Goal: Transaction & Acquisition: Purchase product/service

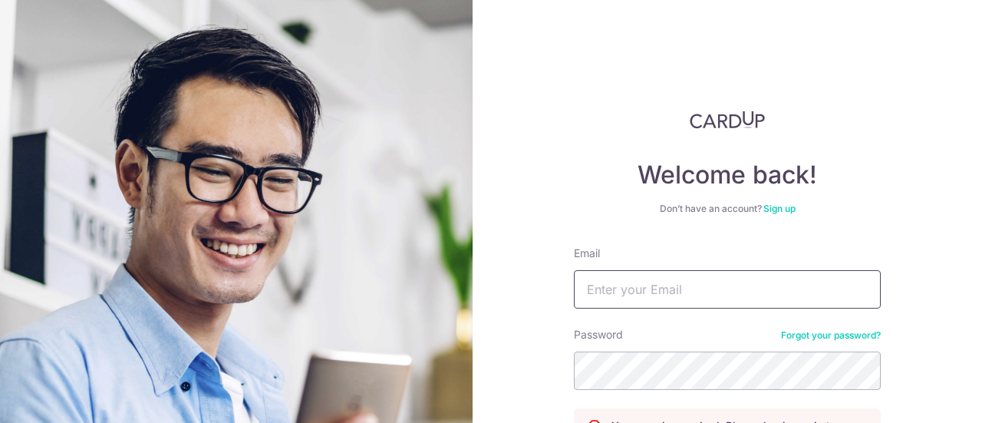
scroll to position [171, 0]
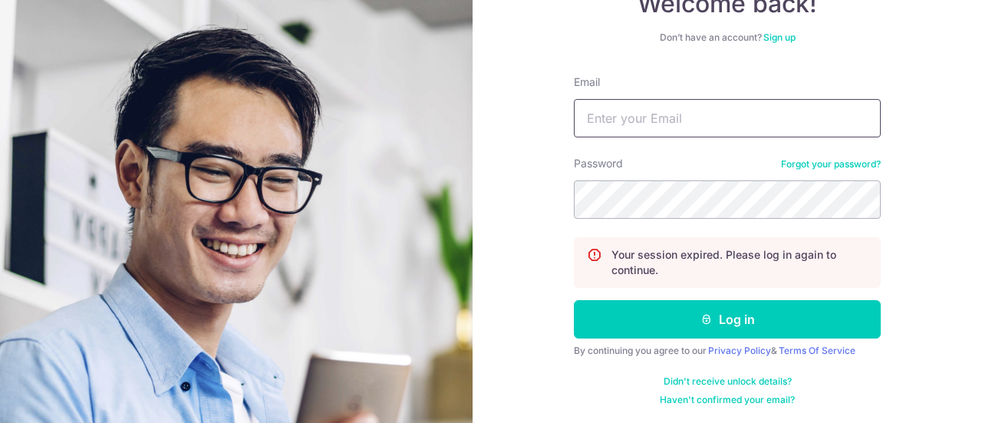
click at [687, 124] on input "Email" at bounding box center [727, 118] width 307 height 38
type input "[EMAIL_ADDRESS][DOMAIN_NAME]"
click at [574, 300] on button "Log in" at bounding box center [727, 319] width 307 height 38
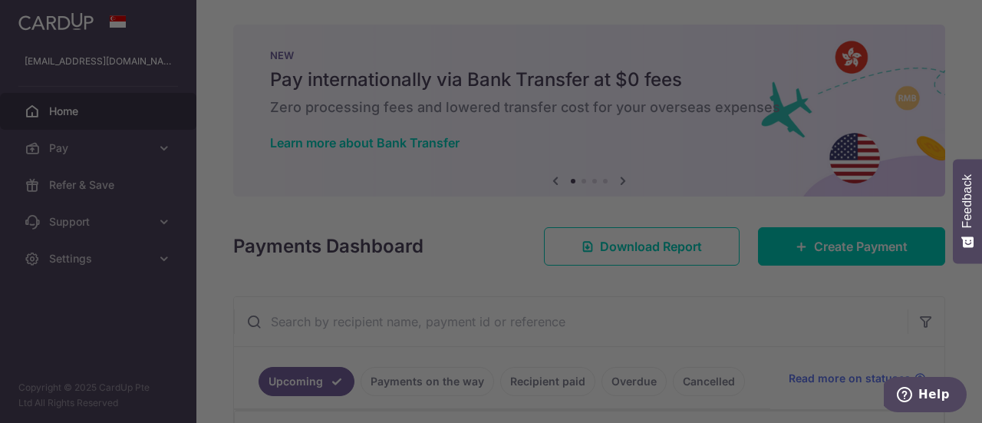
click at [698, 145] on div at bounding box center [496, 213] width 992 height 427
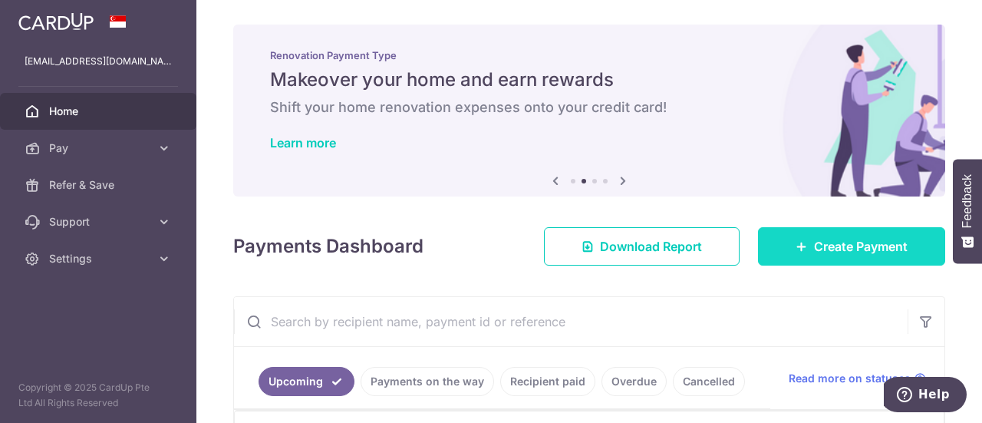
click at [814, 245] on span "Create Payment" at bounding box center [861, 246] width 94 height 18
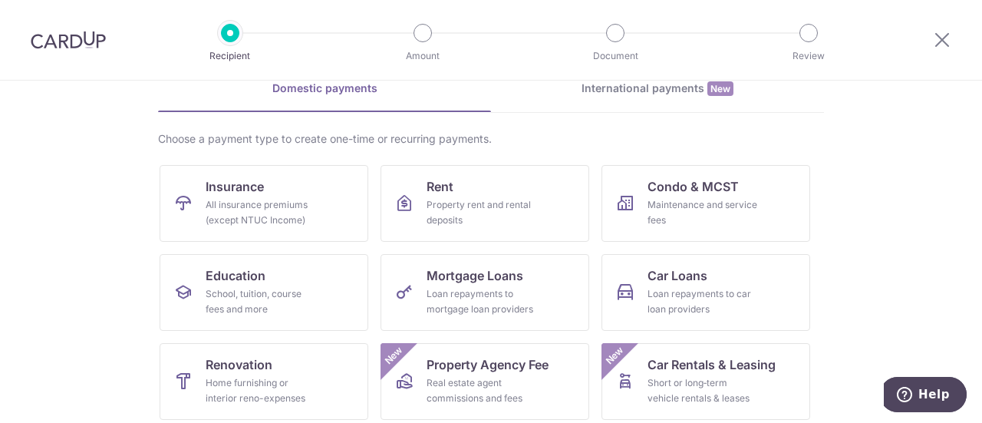
scroll to position [153, 0]
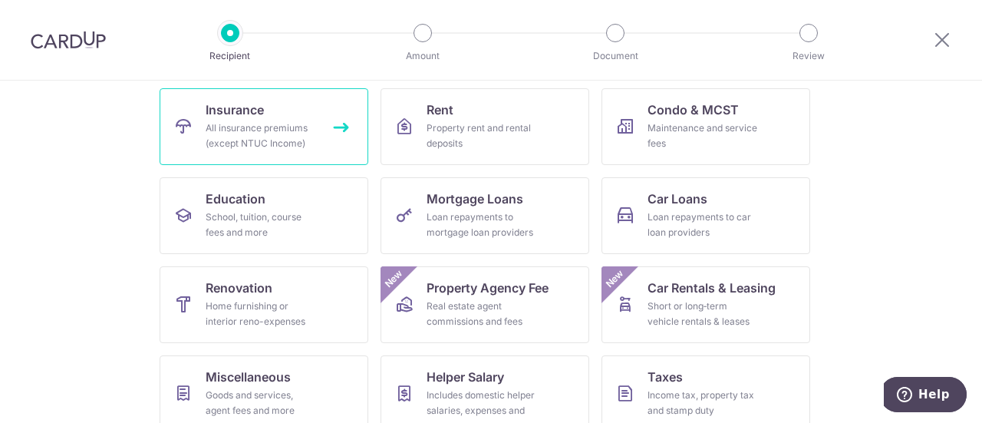
click at [302, 127] on div "All insurance premiums (except NTUC Income)" at bounding box center [261, 135] width 110 height 31
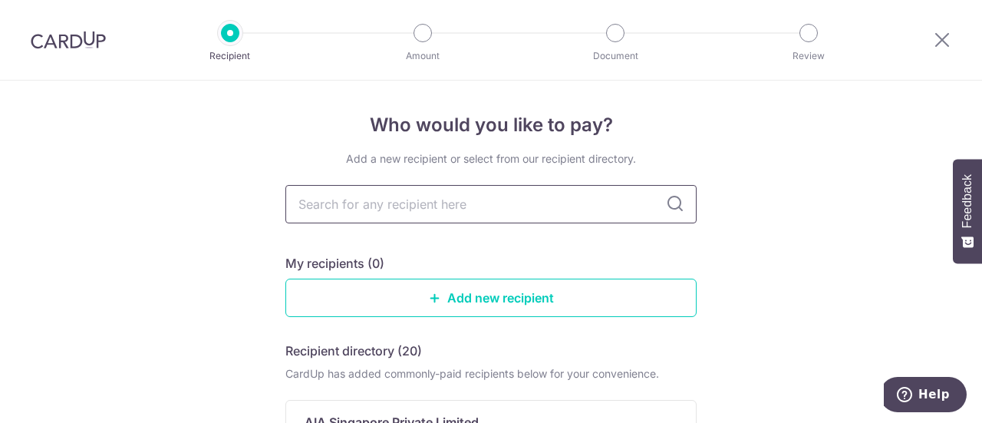
click at [472, 200] on input "text" at bounding box center [490, 204] width 411 height 38
type input "d"
type input "sing"
type input "singlef"
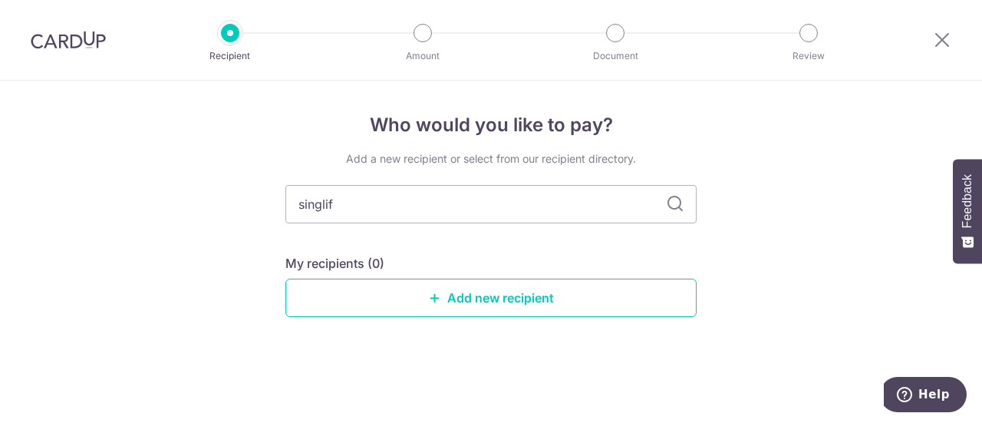
type input "singlife"
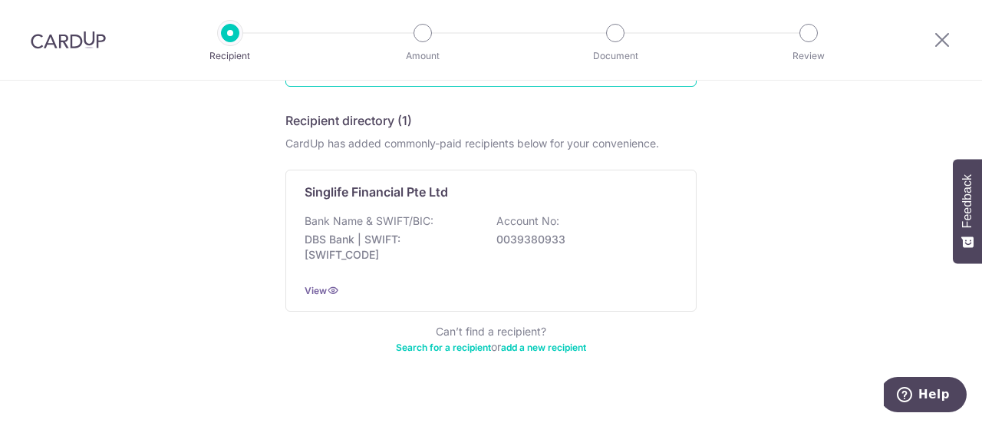
scroll to position [77, 0]
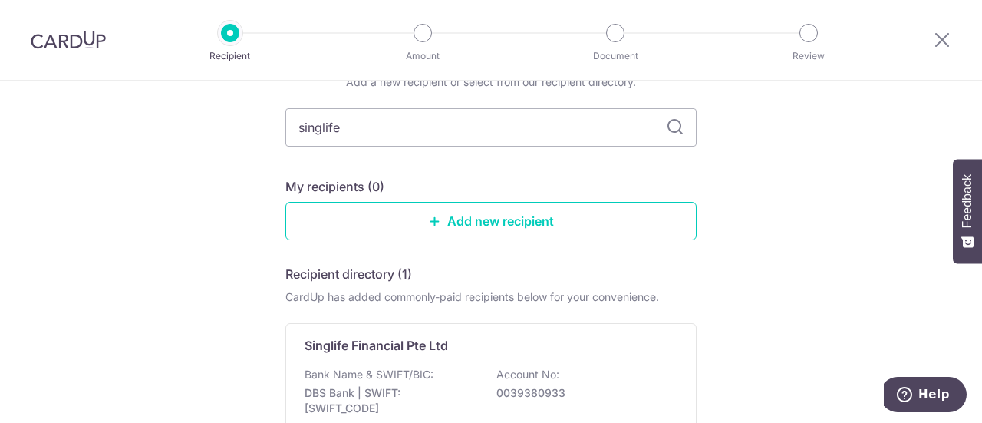
type input "singlife"
type input "sing"
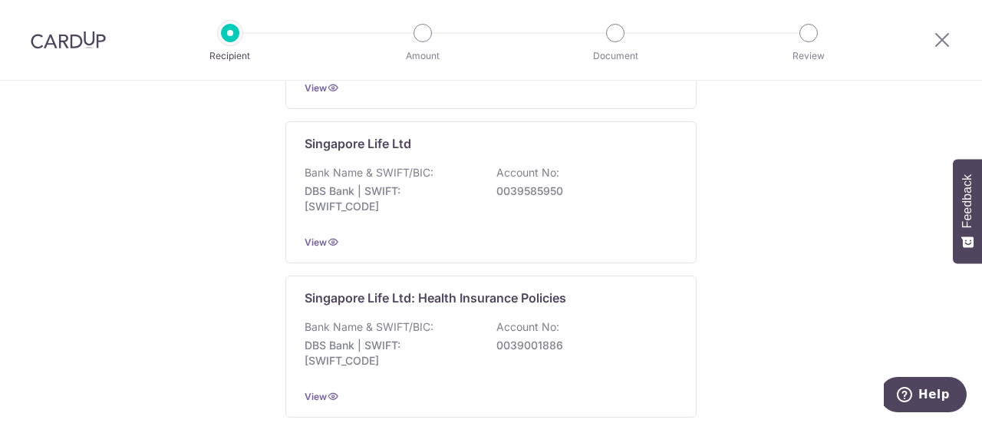
scroll to position [1458, 0]
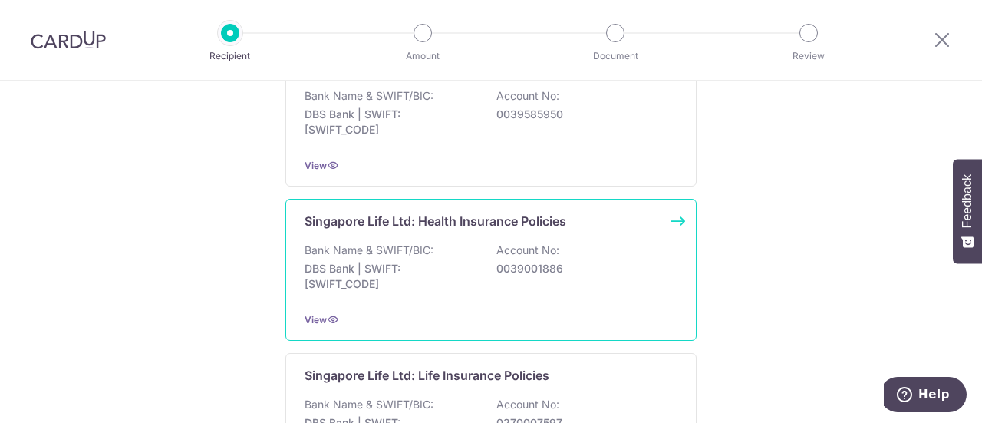
click at [617, 242] on div "Bank Name & SWIFT/BIC: DBS Bank | SWIFT: DBSSSGSGXXX Account No: 0039001886" at bounding box center [491, 270] width 373 height 57
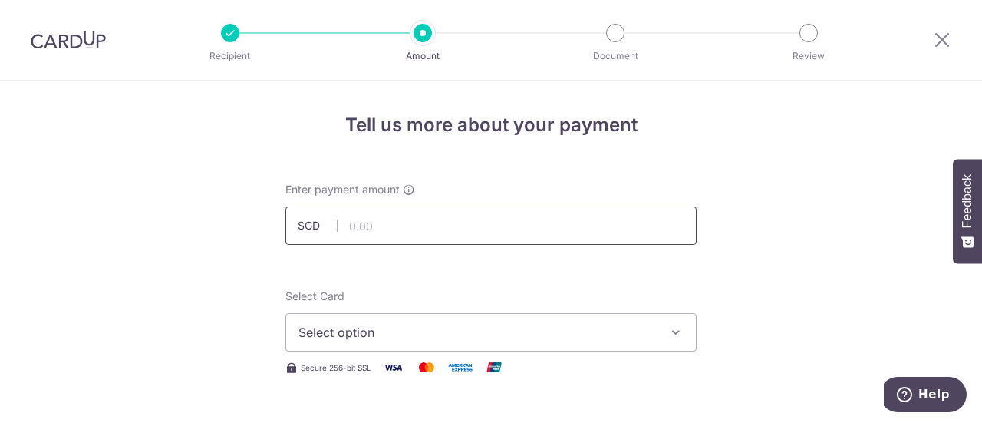
click at [420, 230] on input "text" at bounding box center [490, 225] width 411 height 38
type input "67.00"
click at [415, 326] on span "Select option" at bounding box center [477, 332] width 358 height 18
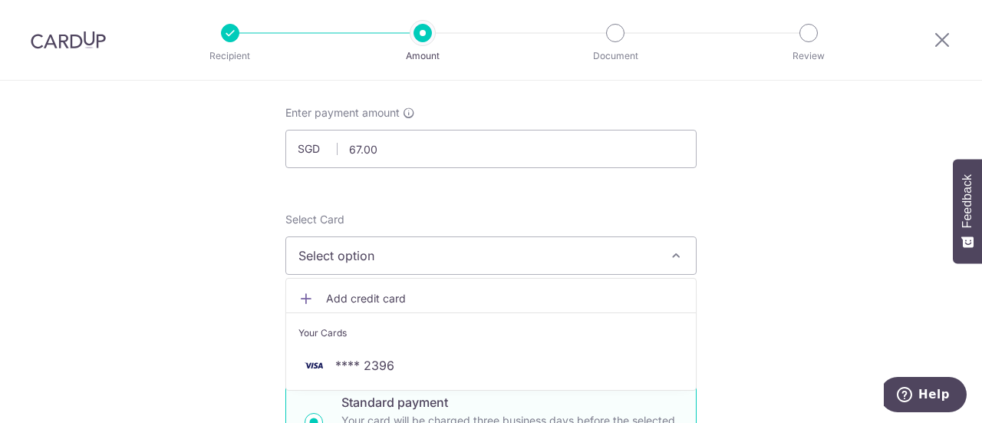
scroll to position [153, 0]
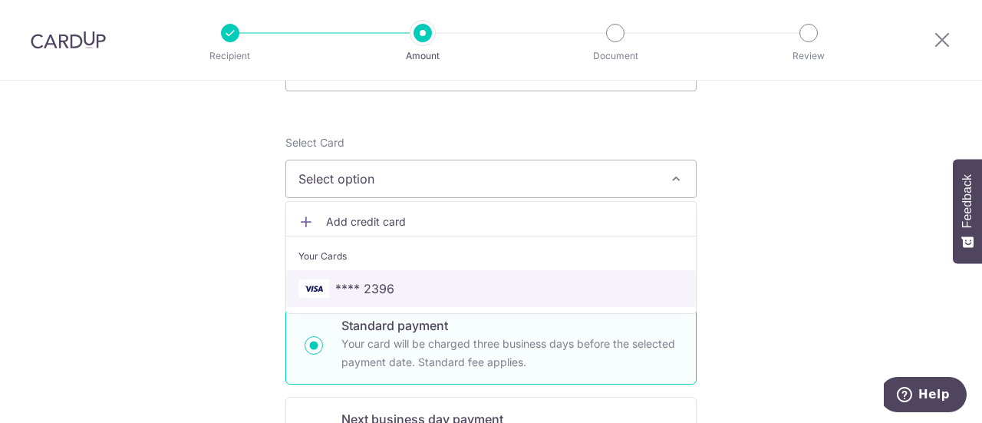
click at [545, 292] on span "**** 2396" at bounding box center [490, 288] width 385 height 18
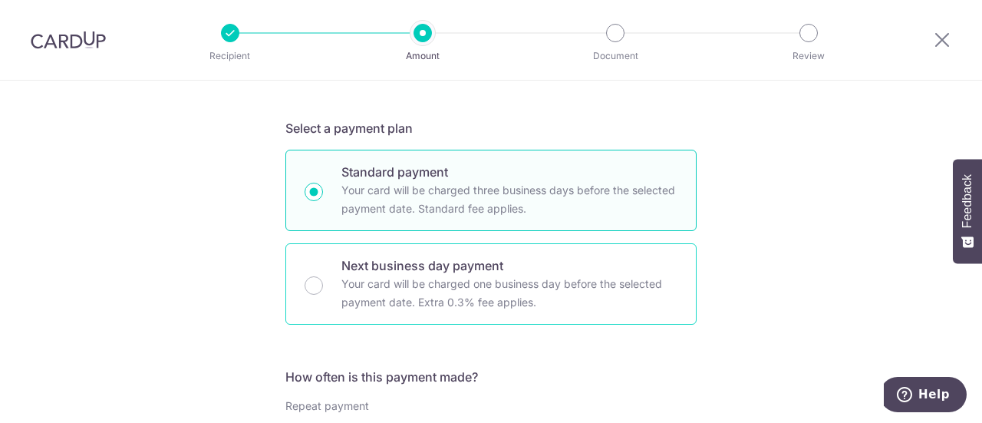
scroll to position [460, 0]
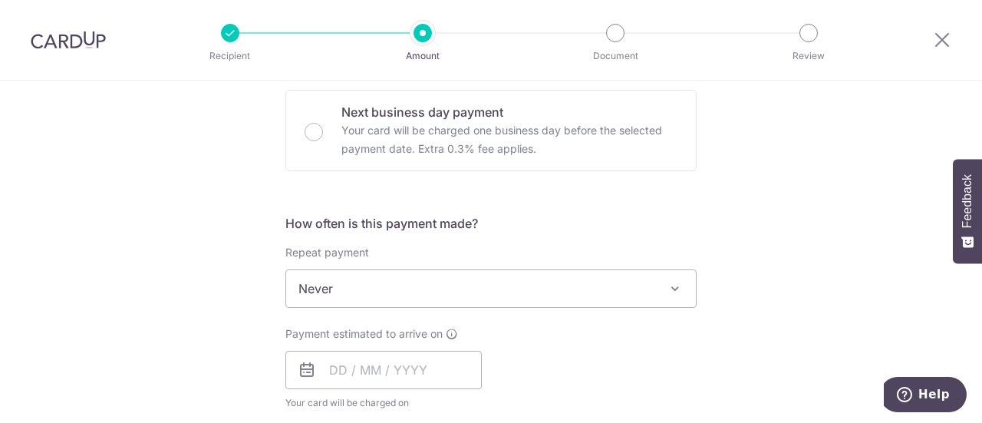
click at [615, 282] on span "Never" at bounding box center [491, 288] width 410 height 37
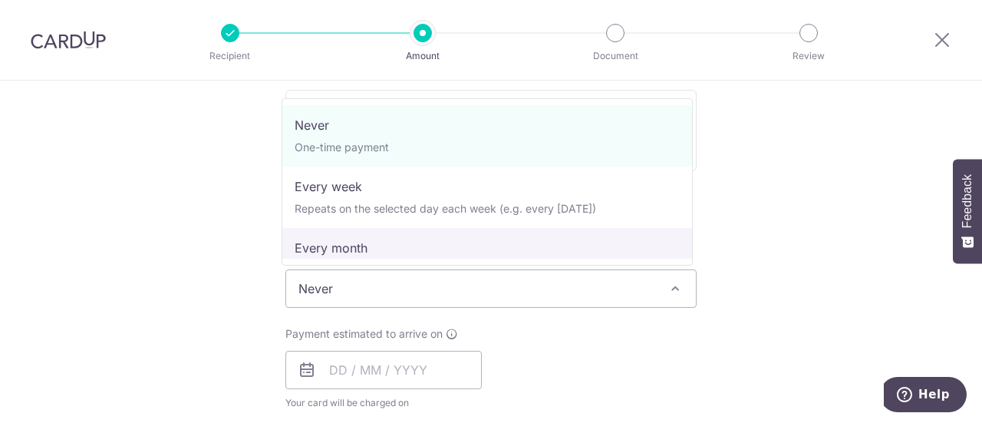
select select "3"
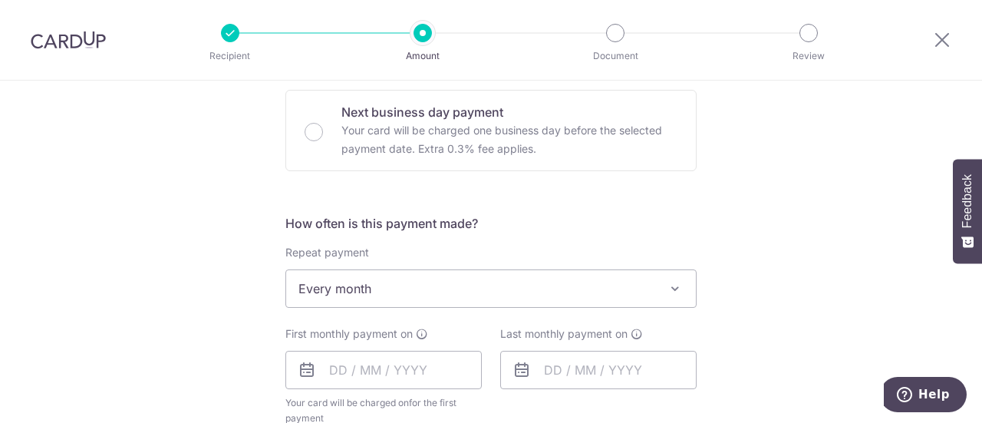
scroll to position [614, 0]
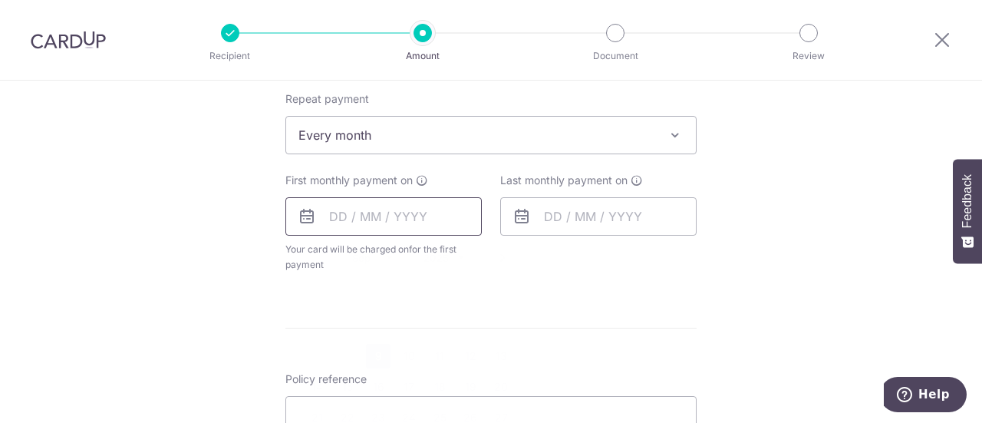
click at [331, 212] on input "text" at bounding box center [383, 216] width 196 height 38
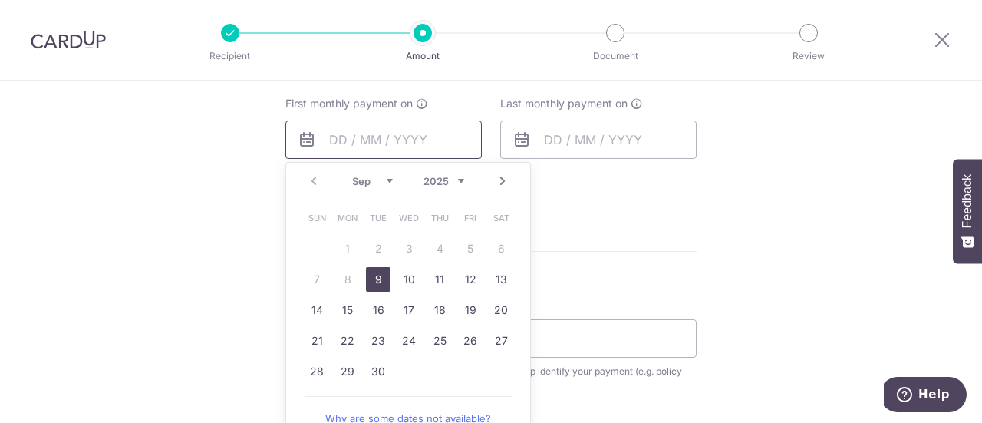
scroll to position [767, 0]
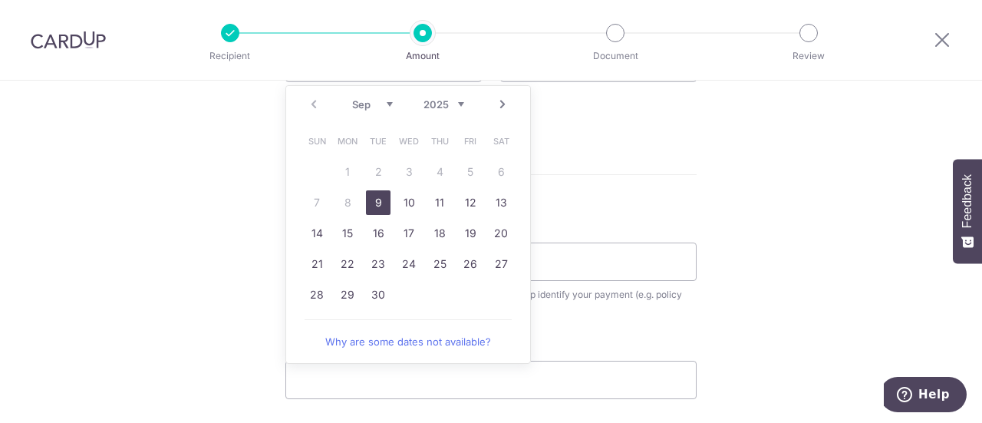
click at [344, 200] on table "Sun Mon Tue Wed Thu Fri Sat 1 2 3 4 5 6 7 8 9 10 11 12 13 14 15 16 17 18 19 20 …" at bounding box center [409, 218] width 215 height 184
click at [373, 202] on link "9" at bounding box center [378, 202] width 25 height 25
type input "[DATE]"
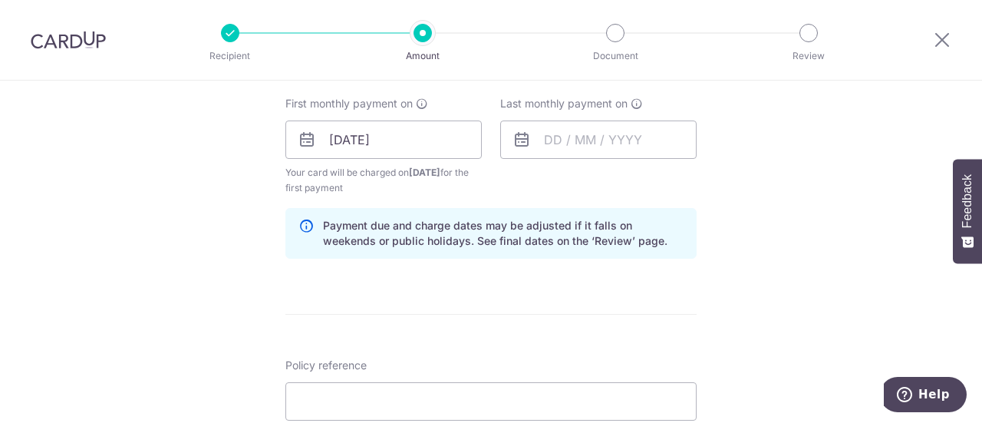
scroll to position [614, 0]
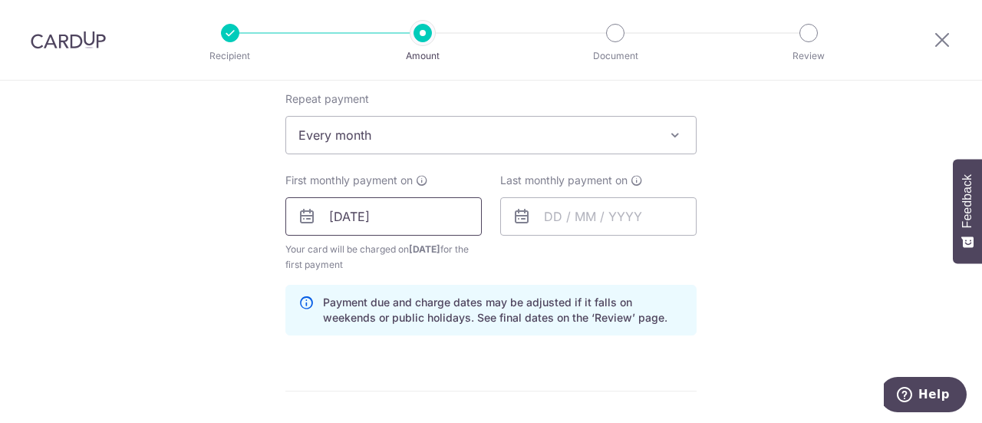
click at [425, 218] on input "[DATE]" at bounding box center [383, 216] width 196 height 38
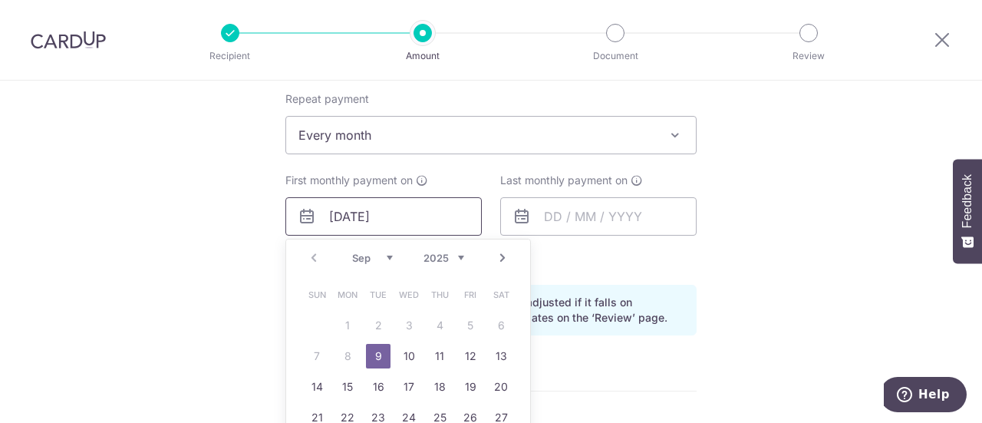
scroll to position [690, 0]
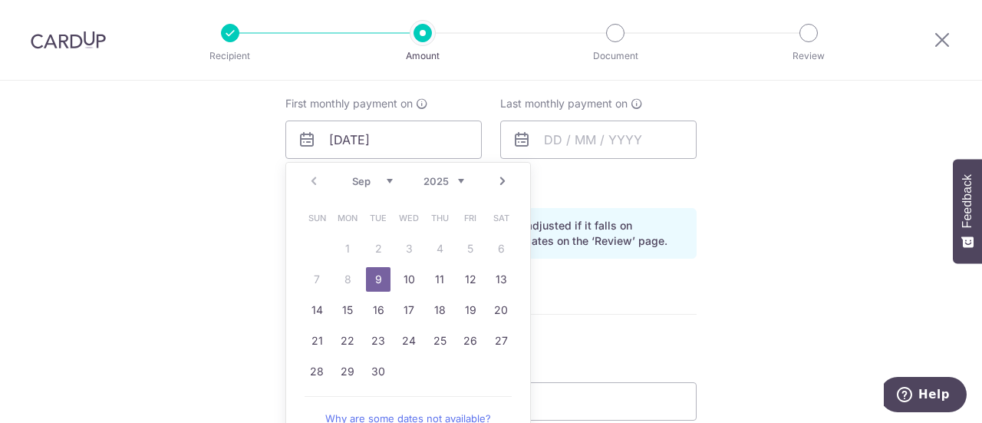
click at [703, 187] on div "Tell us more about your payment Enter payment amount SGD 67.00 67.00 Select Car…" at bounding box center [491, 154] width 982 height 1529
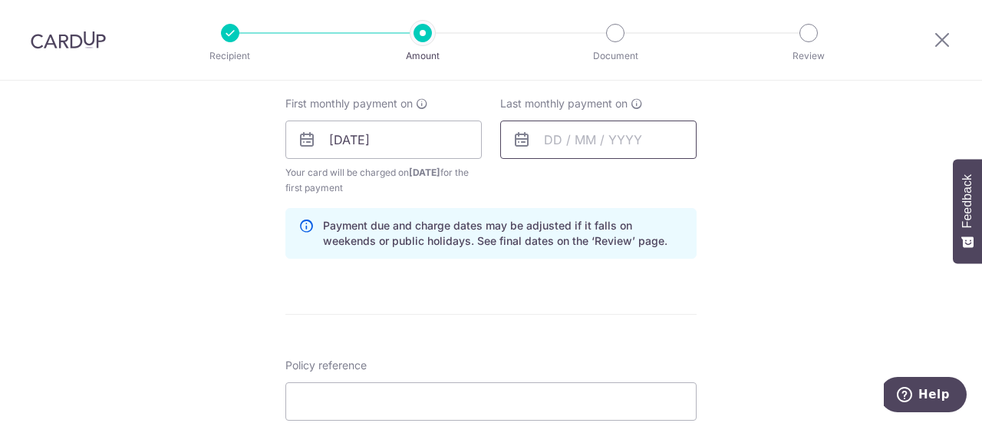
click at [549, 133] on input "text" at bounding box center [598, 139] width 196 height 38
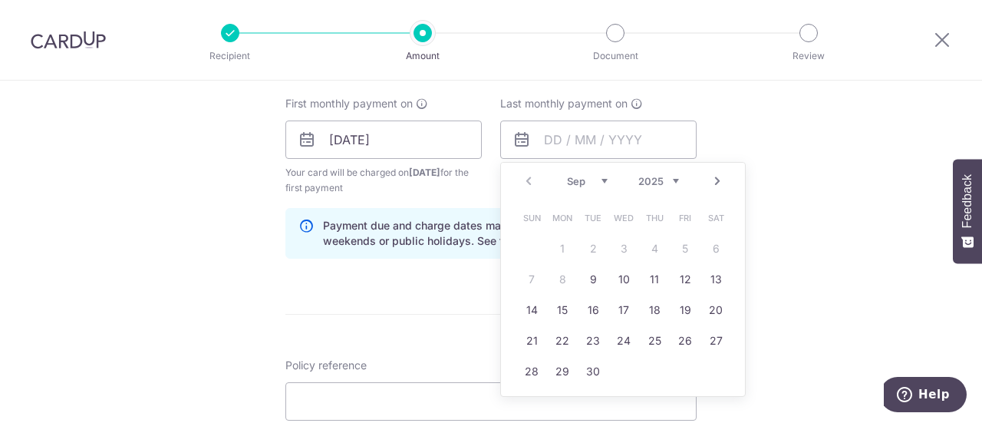
click at [673, 178] on select "2025 2026 2027 2028 2029 2030 2031 2032 2033 2034 2035" at bounding box center [658, 181] width 41 height 12
click at [624, 284] on link "9" at bounding box center [623, 279] width 25 height 25
type input "09/09/2026"
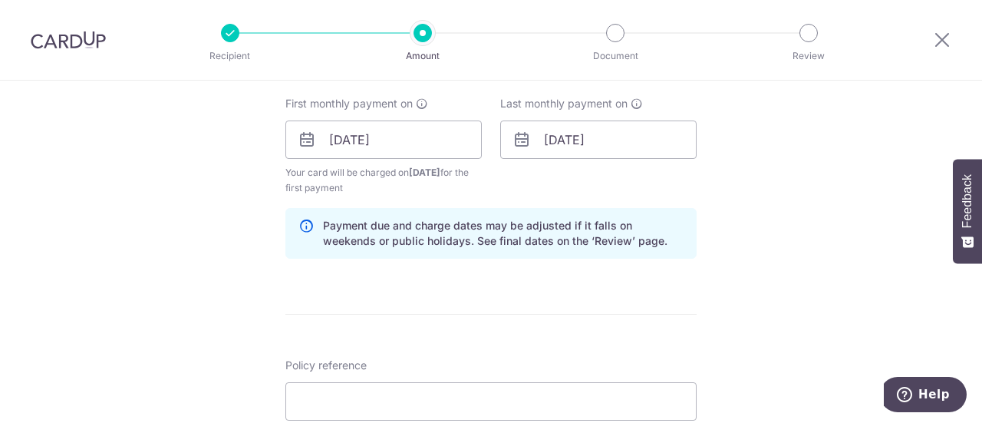
click at [763, 285] on div "Tell us more about your payment Enter payment amount SGD 67.00 67.00 Select Car…" at bounding box center [491, 154] width 982 height 1529
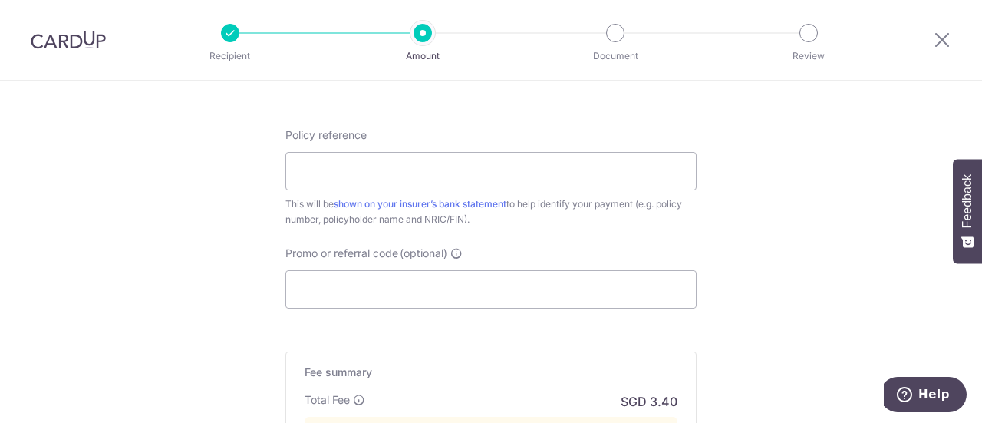
scroll to position [844, 0]
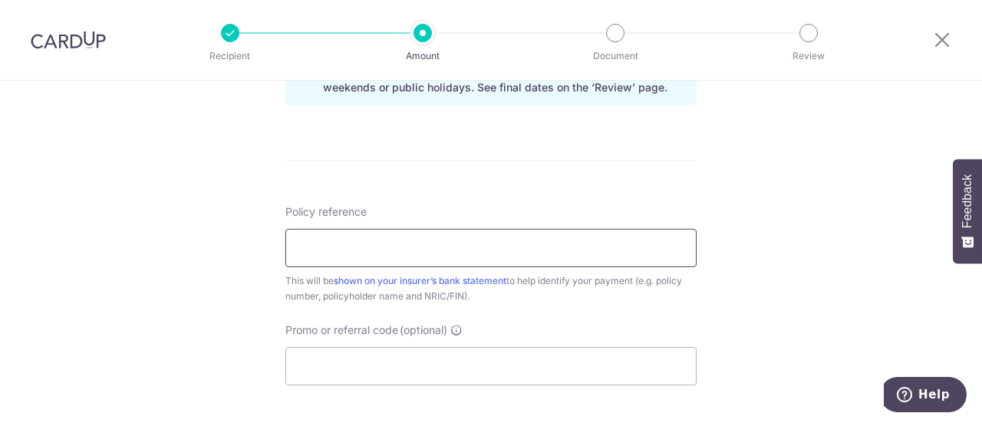
click at [652, 245] on input "Policy reference" at bounding box center [490, 248] width 411 height 38
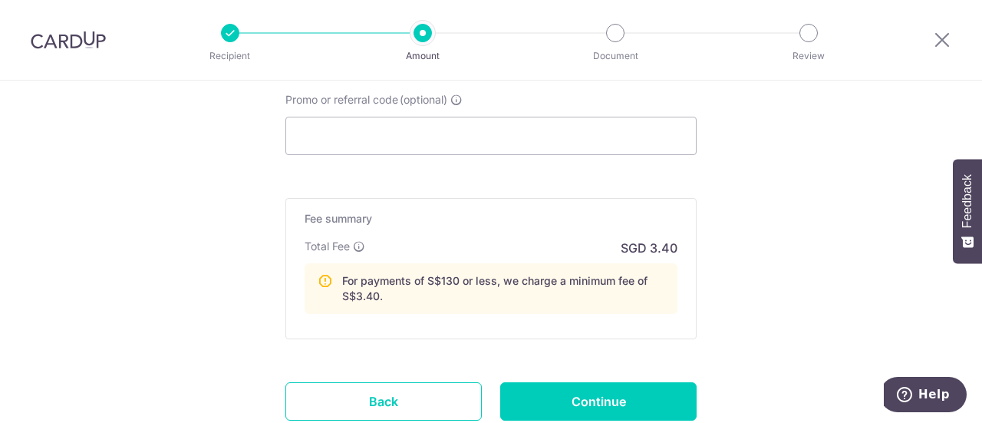
scroll to position [1151, 0]
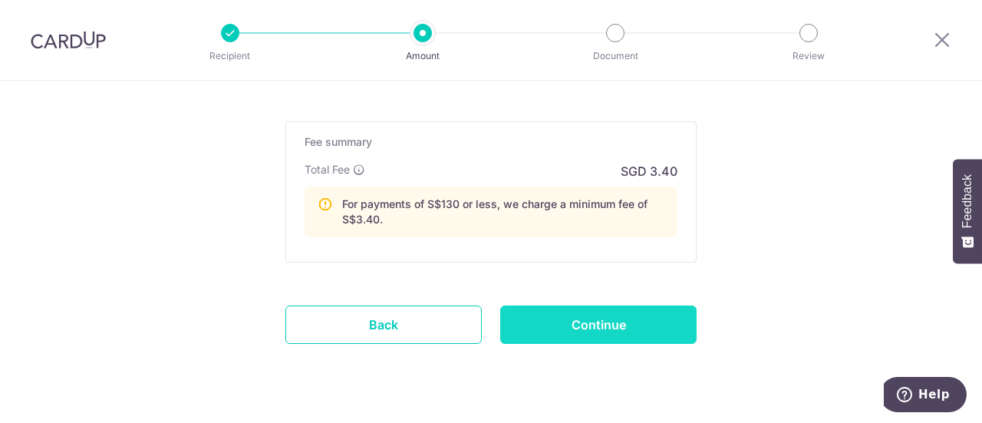
type input "31949544"
click at [581, 321] on input "Continue" at bounding box center [598, 324] width 196 height 38
type input "Create Schedule"
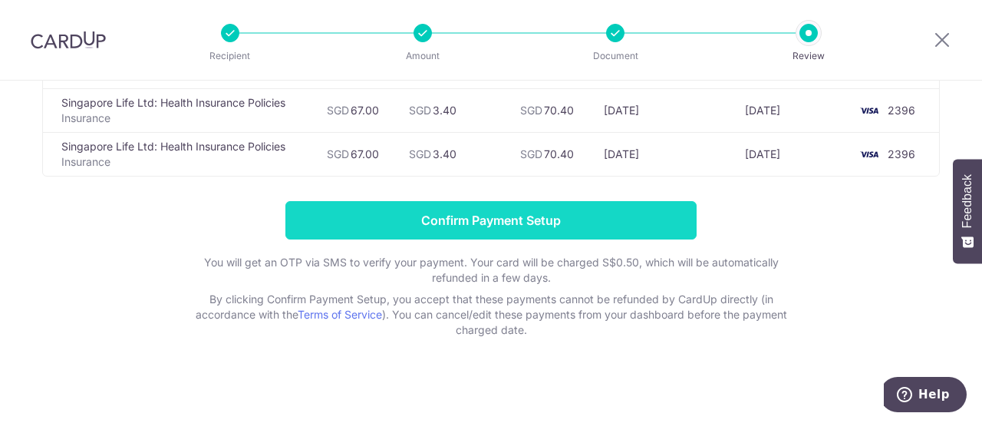
scroll to position [555, 0]
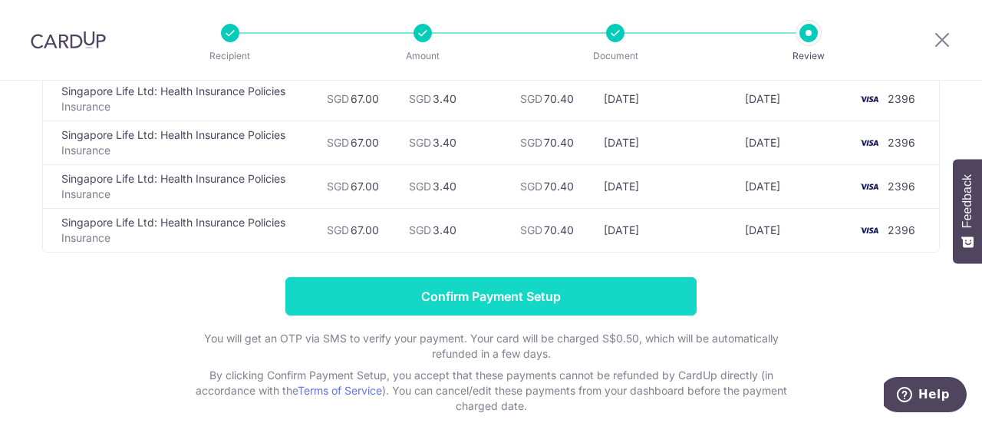
click at [503, 300] on input "Confirm Payment Setup" at bounding box center [490, 296] width 411 height 38
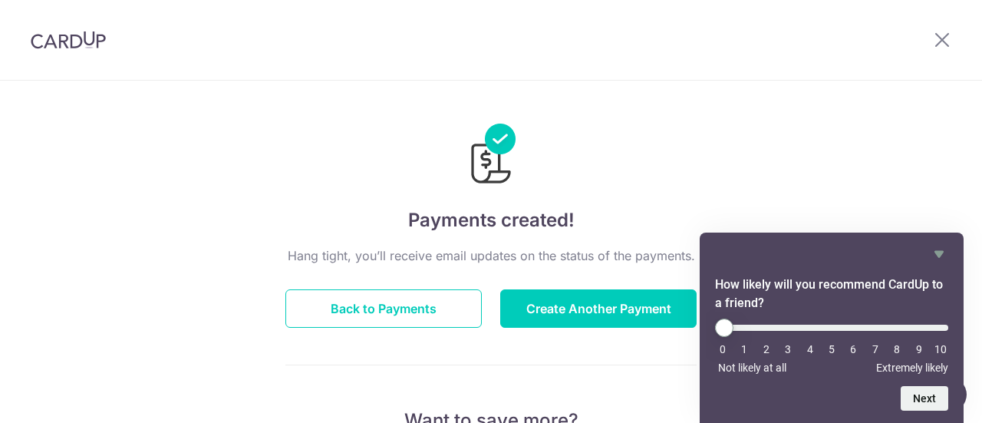
click at [949, 41] on icon at bounding box center [942, 39] width 18 height 19
